Goal: Information Seeking & Learning: Compare options

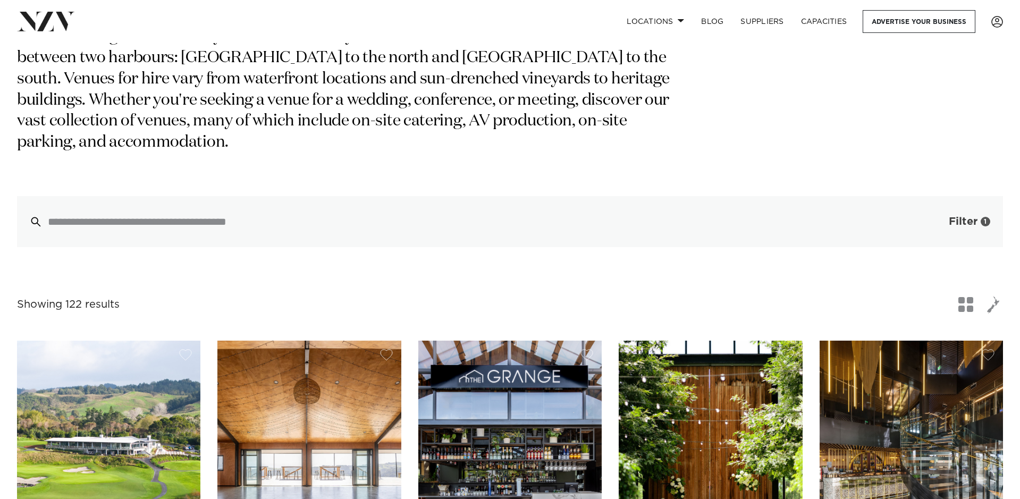
scroll to position [136, 0]
click at [950, 216] on span "Filter" at bounding box center [963, 221] width 29 height 11
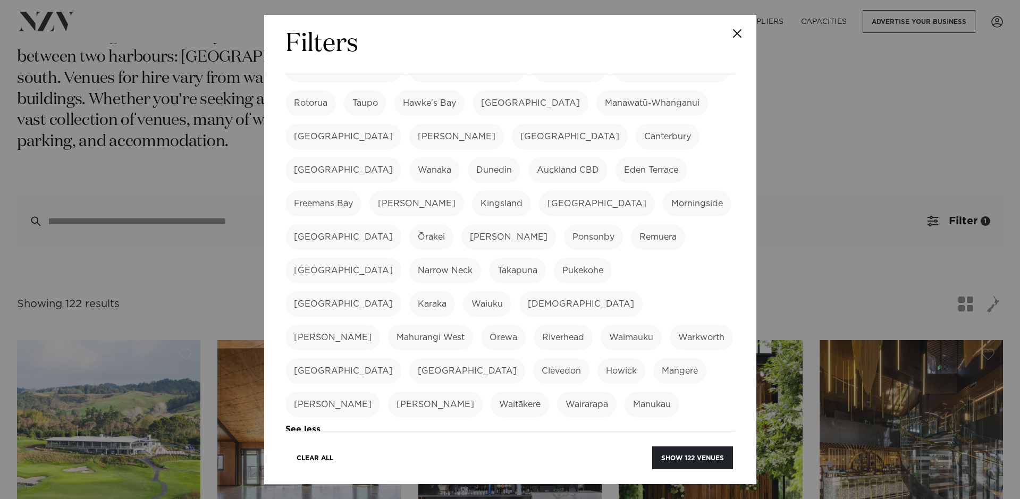
scroll to position [265, 0]
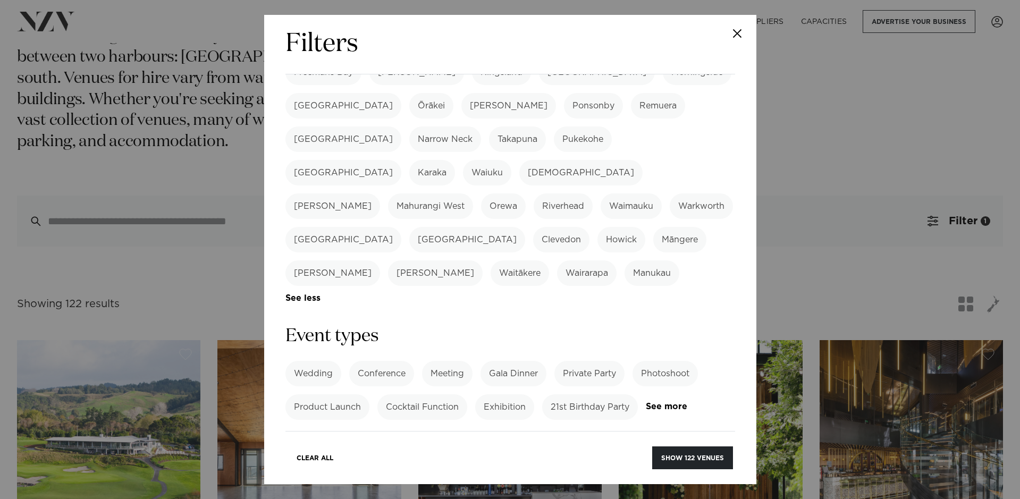
click at [320, 361] on label "Wedding" at bounding box center [313, 374] width 56 height 26
click at [684, 456] on button "Show 96 venues" at bounding box center [693, 457] width 79 height 23
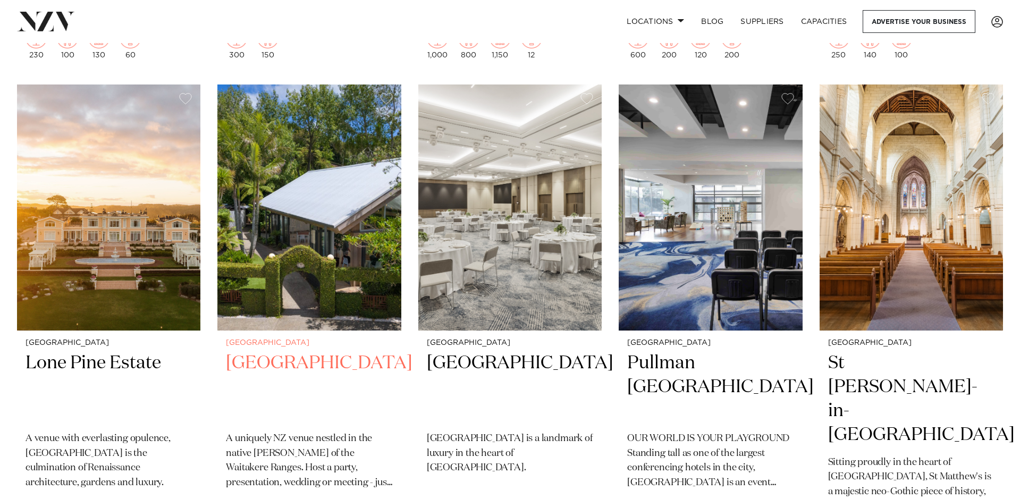
scroll to position [2321, 0]
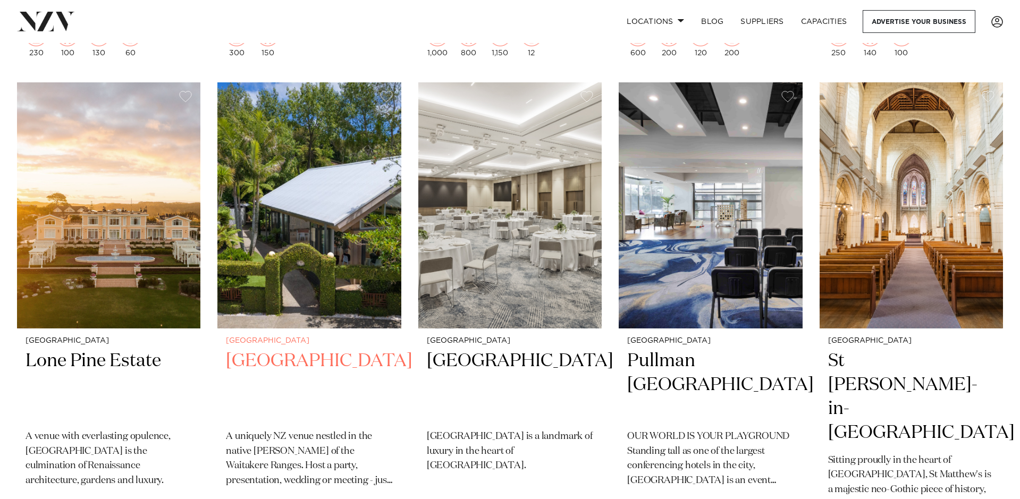
click at [362, 252] on img at bounding box center [308, 205] width 183 height 246
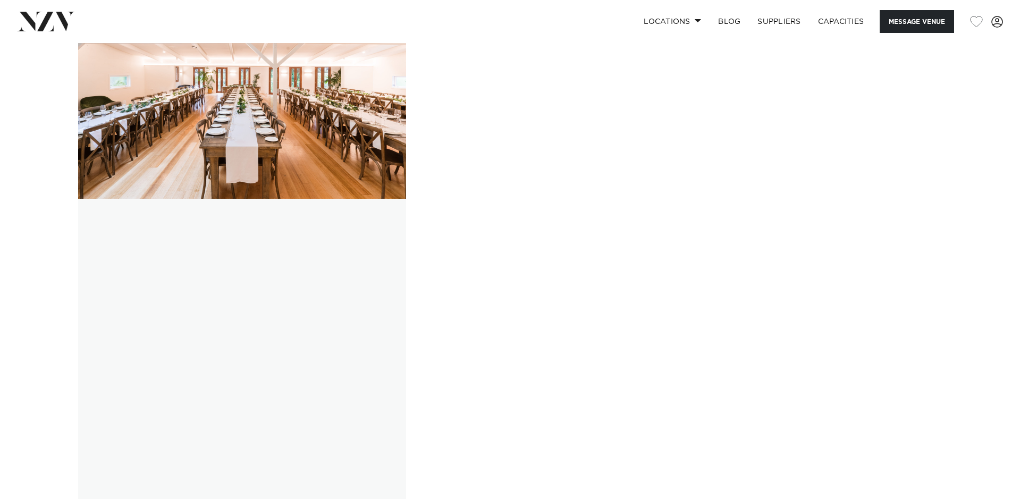
scroll to position [2164, 0]
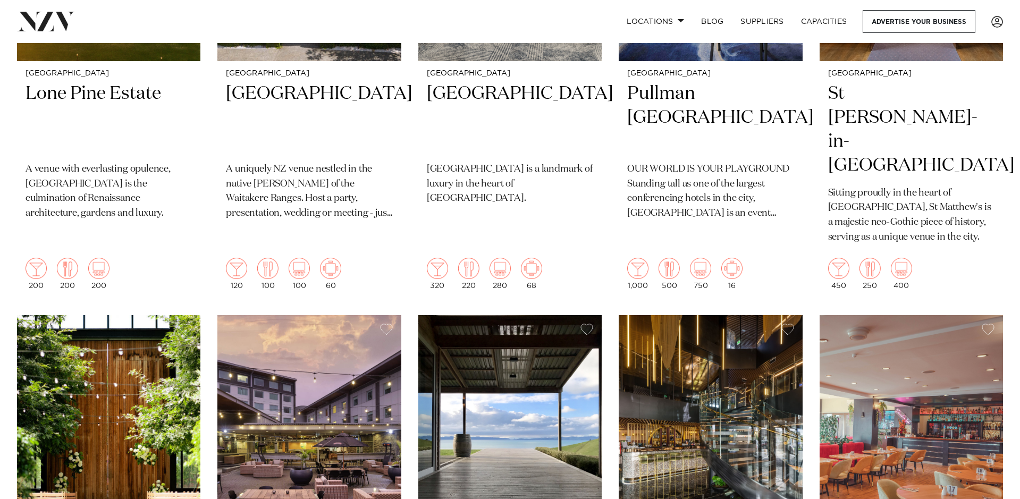
scroll to position [2589, 0]
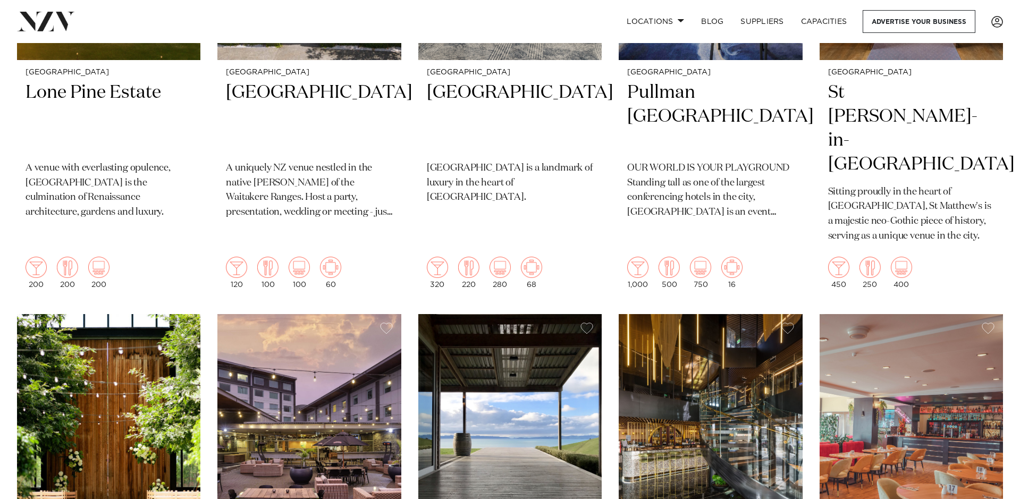
click at [550, 314] on img at bounding box center [509, 437] width 183 height 246
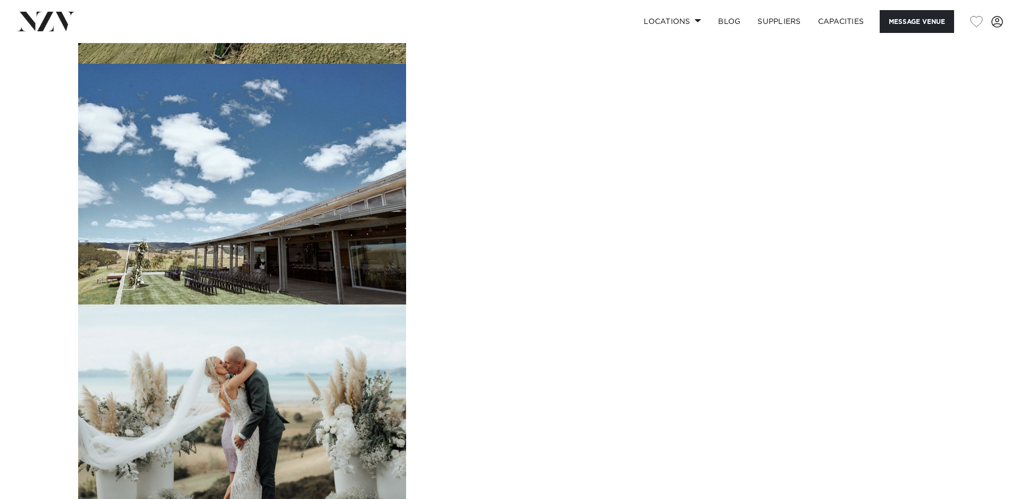
scroll to position [1375, 0]
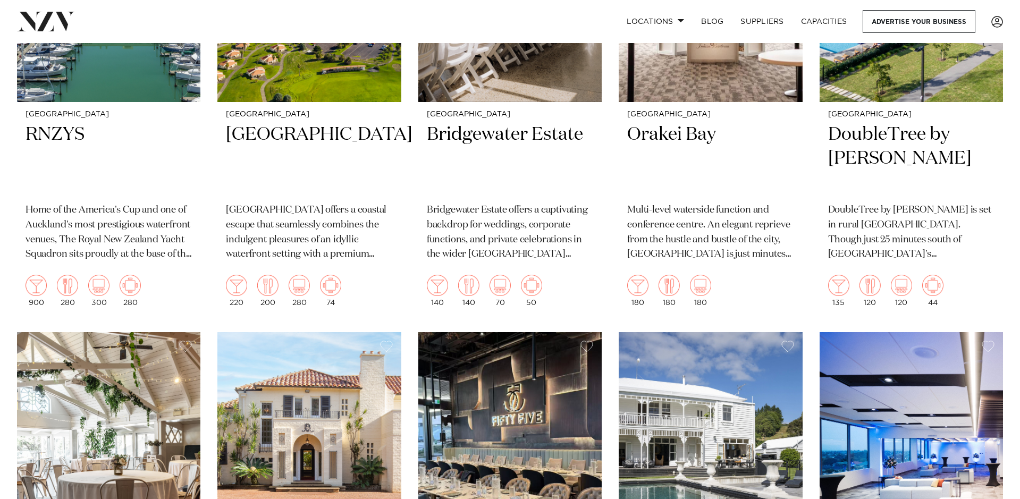
scroll to position [3523, 0]
click at [636, 333] on img at bounding box center [710, 456] width 183 height 246
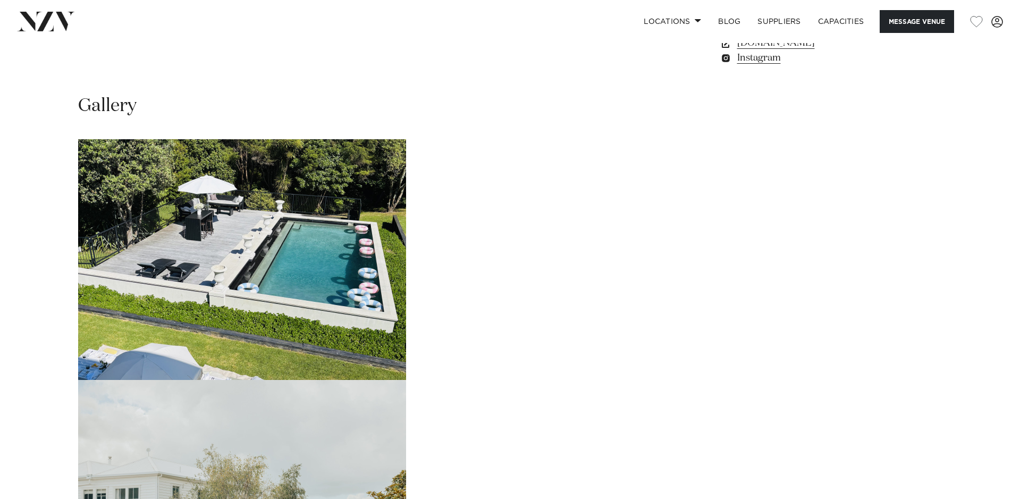
scroll to position [979, 0]
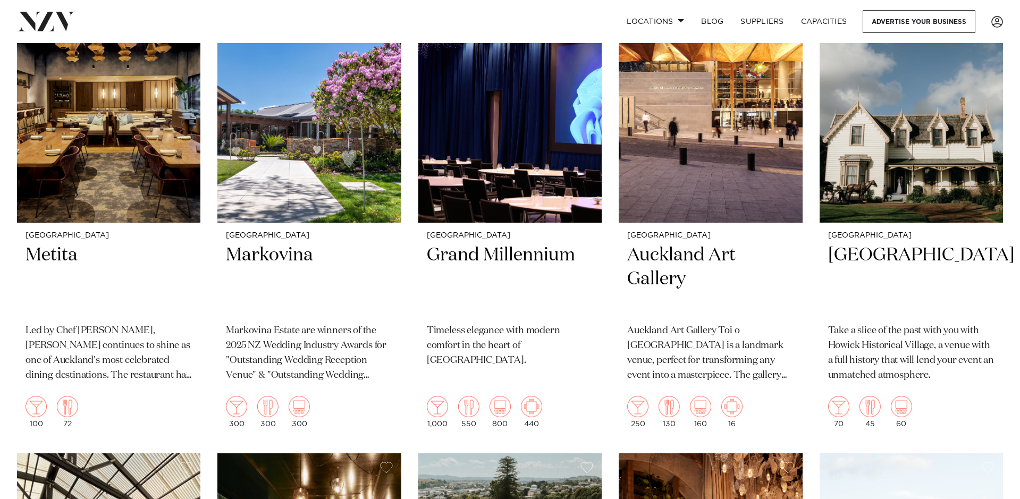
scroll to position [4353, 0]
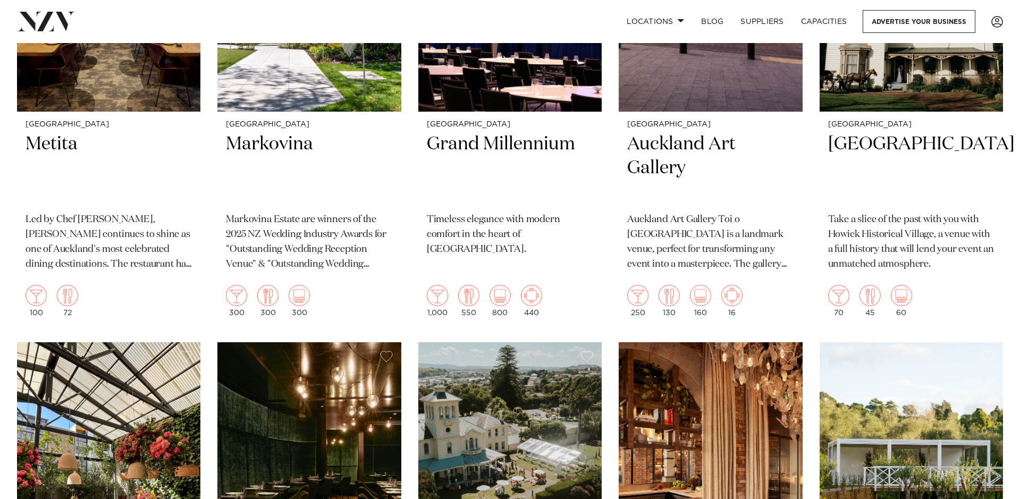
scroll to position [4471, 0]
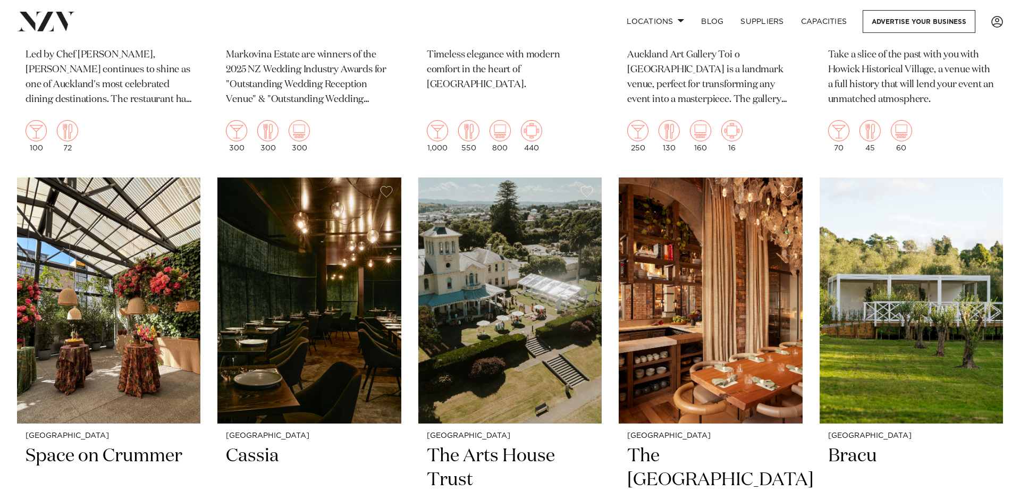
scroll to position [4630, 0]
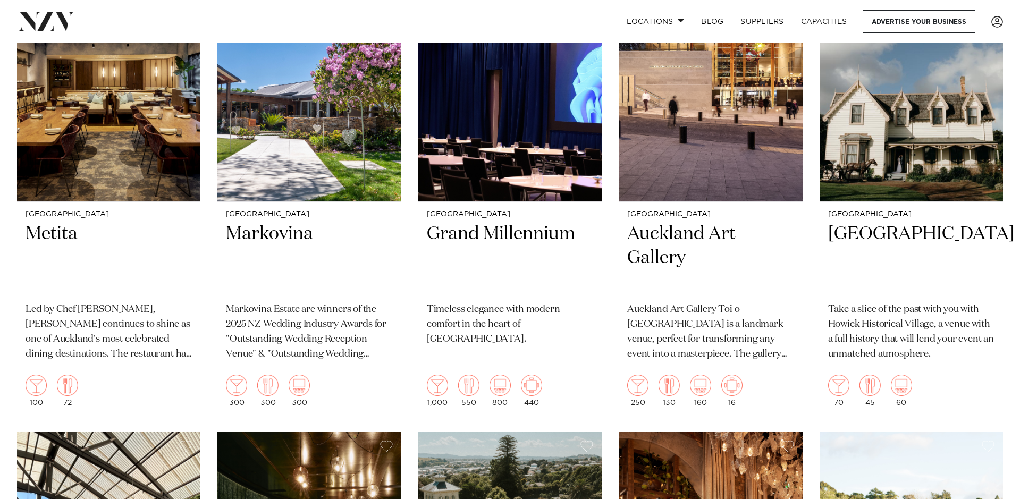
scroll to position [4373, 0]
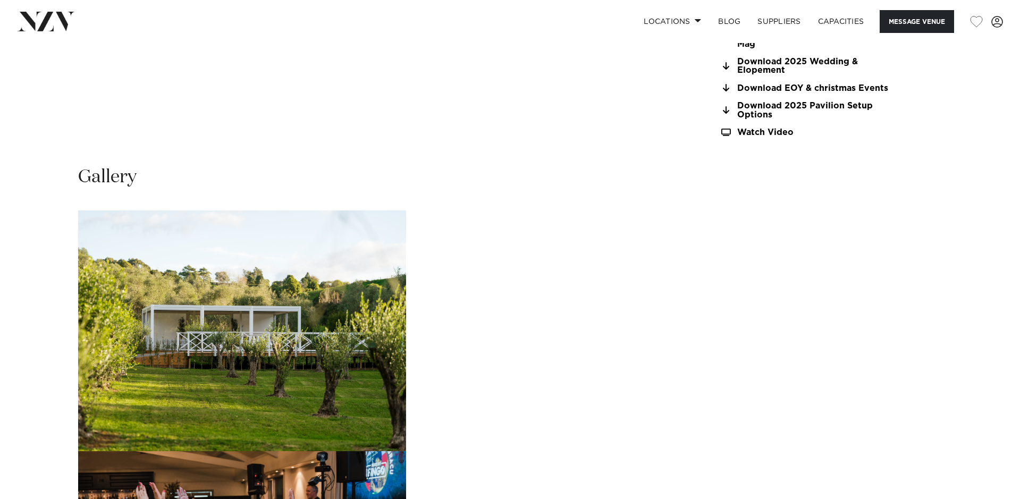
scroll to position [1100, 0]
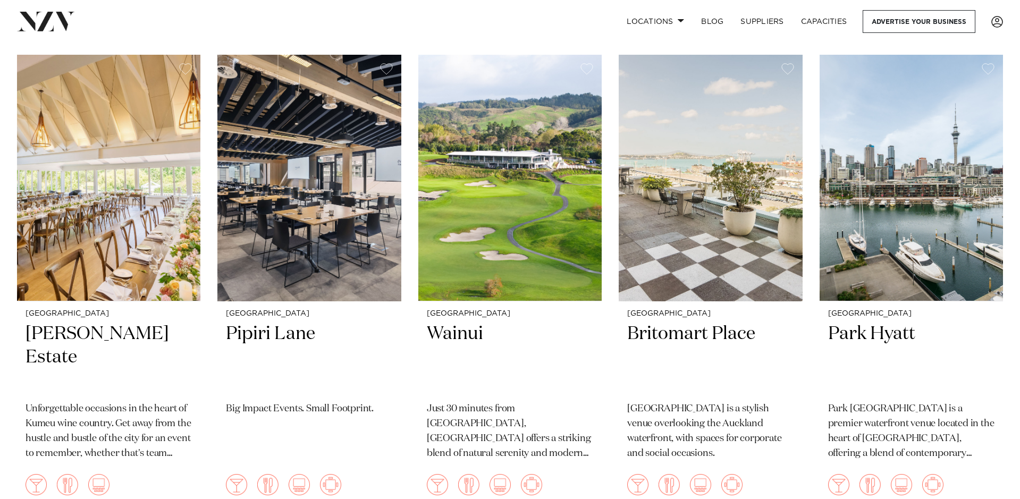
scroll to position [442, 0]
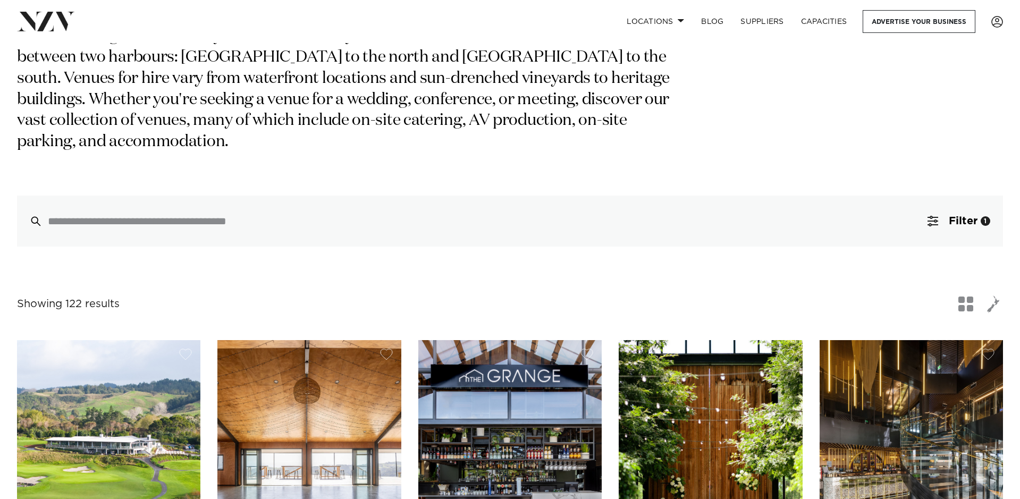
scroll to position [136, 0]
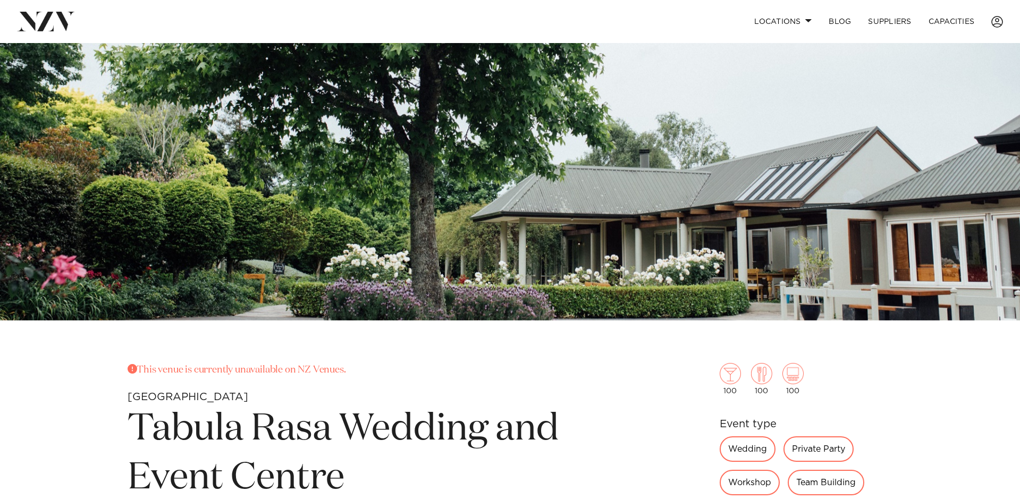
scroll to position [204, 0]
